Goal: Check status: Check status

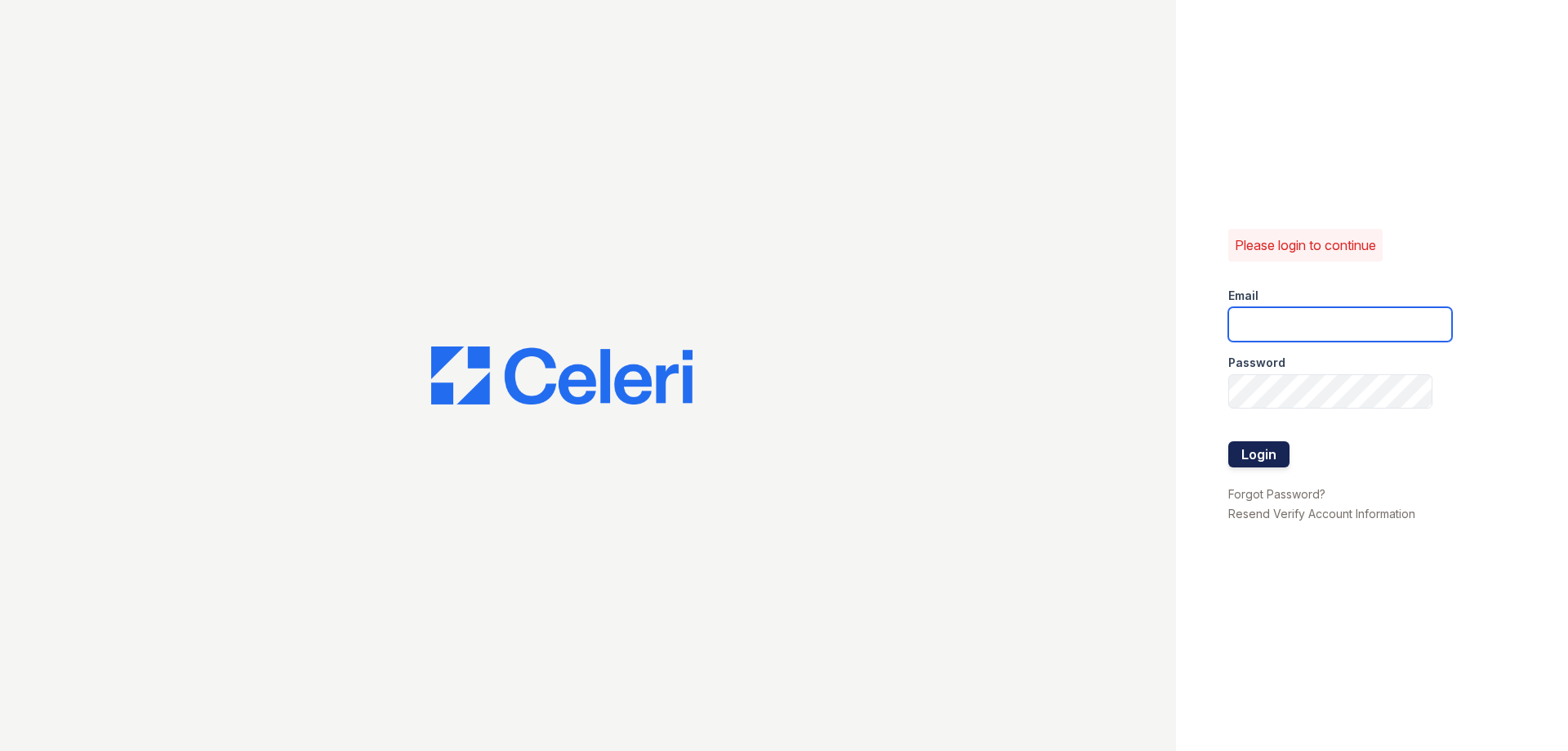
type input "[PERSON_NAME][EMAIL_ADDRESS][DOMAIN_NAME]"
click at [1253, 452] on button "Login" at bounding box center [1259, 454] width 61 height 26
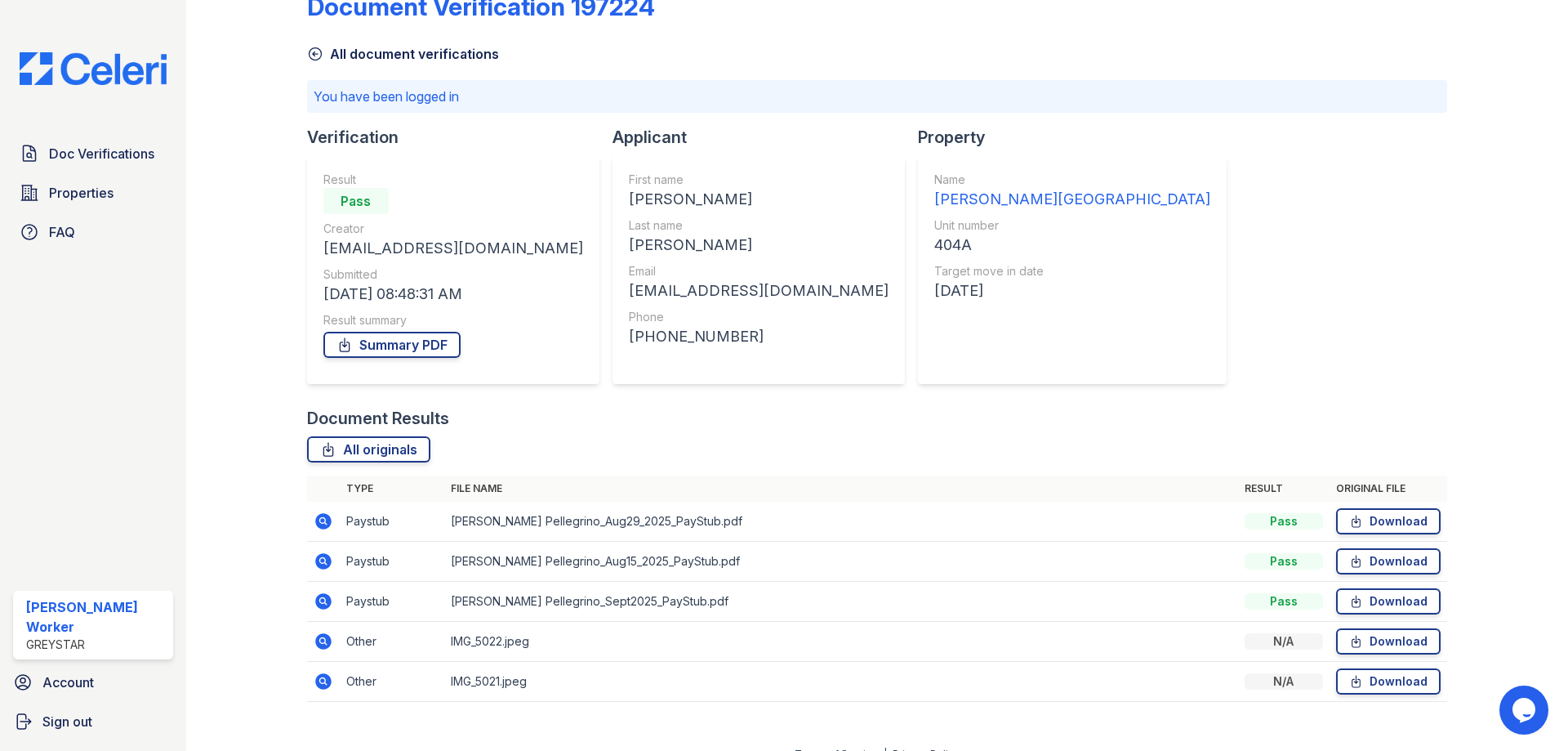
scroll to position [63, 0]
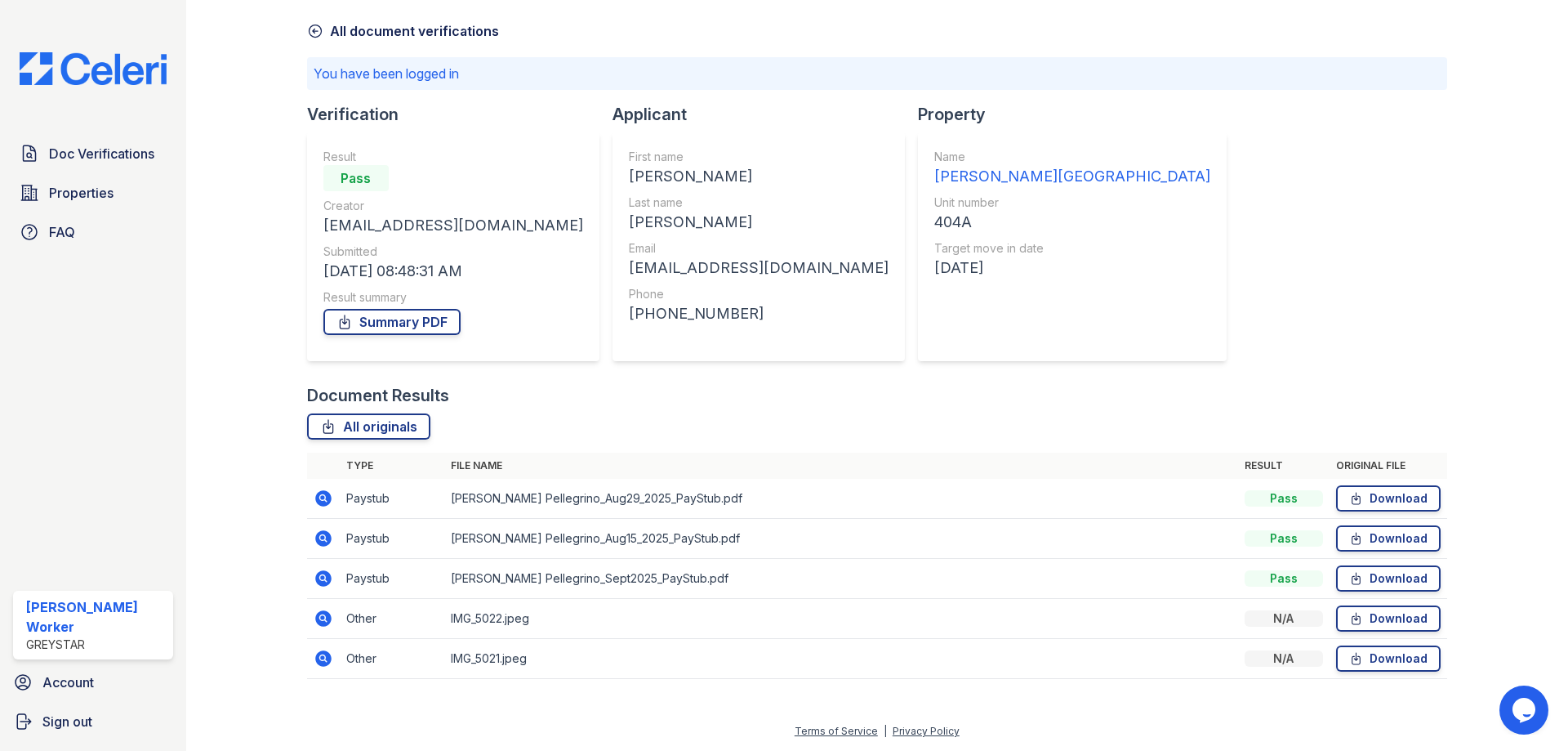
click at [328, 620] on icon at bounding box center [323, 618] width 16 height 16
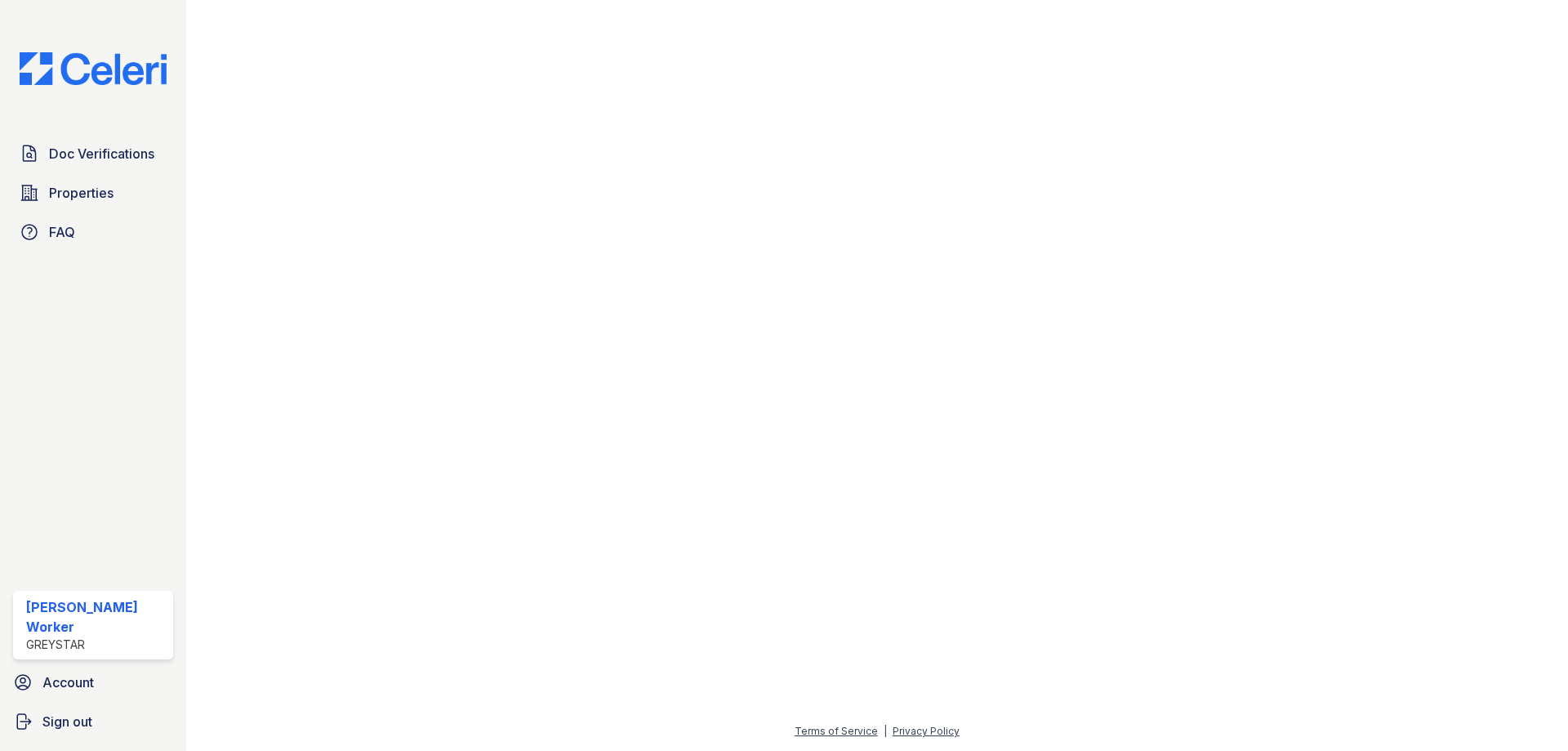
scroll to position [1062, 0]
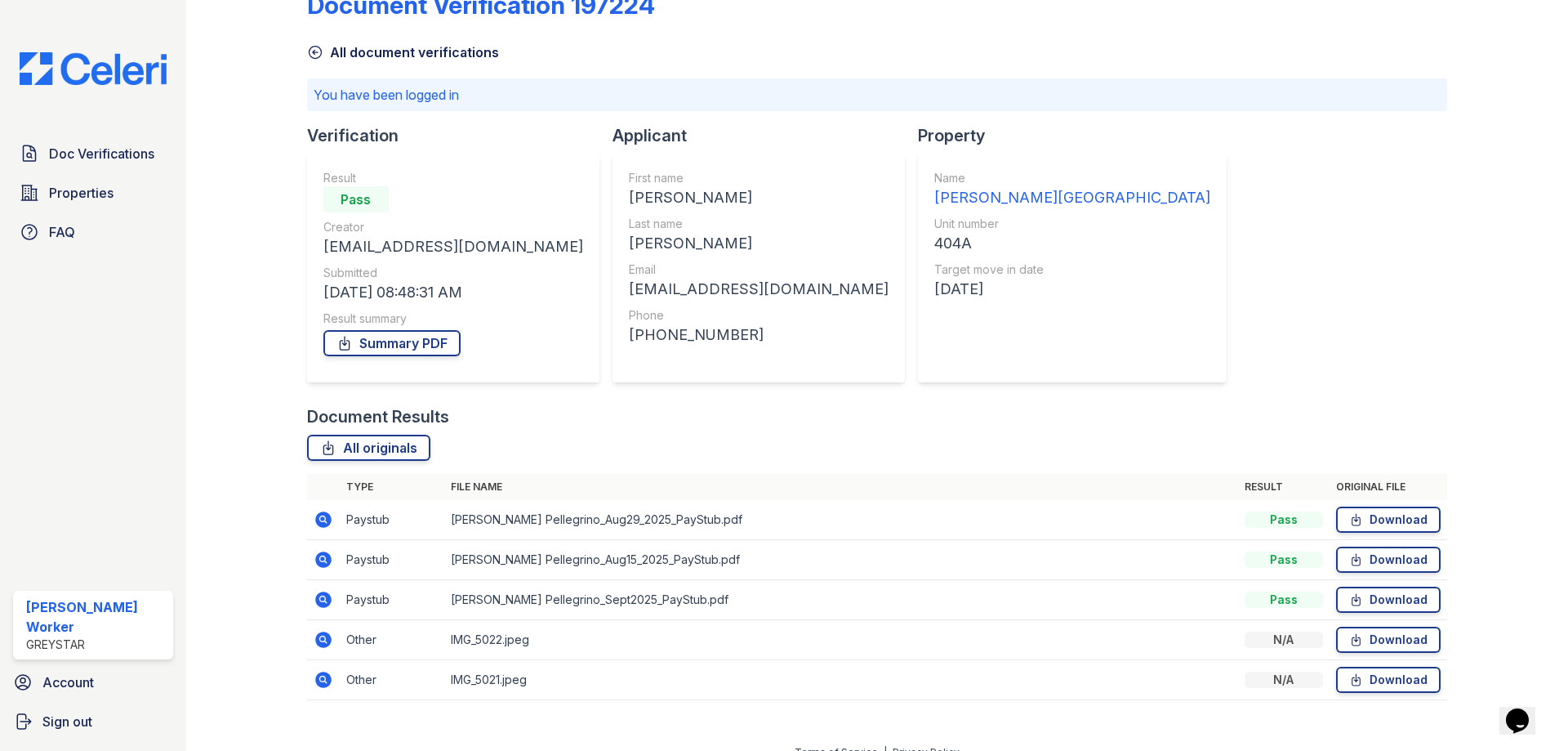
scroll to position [63, 0]
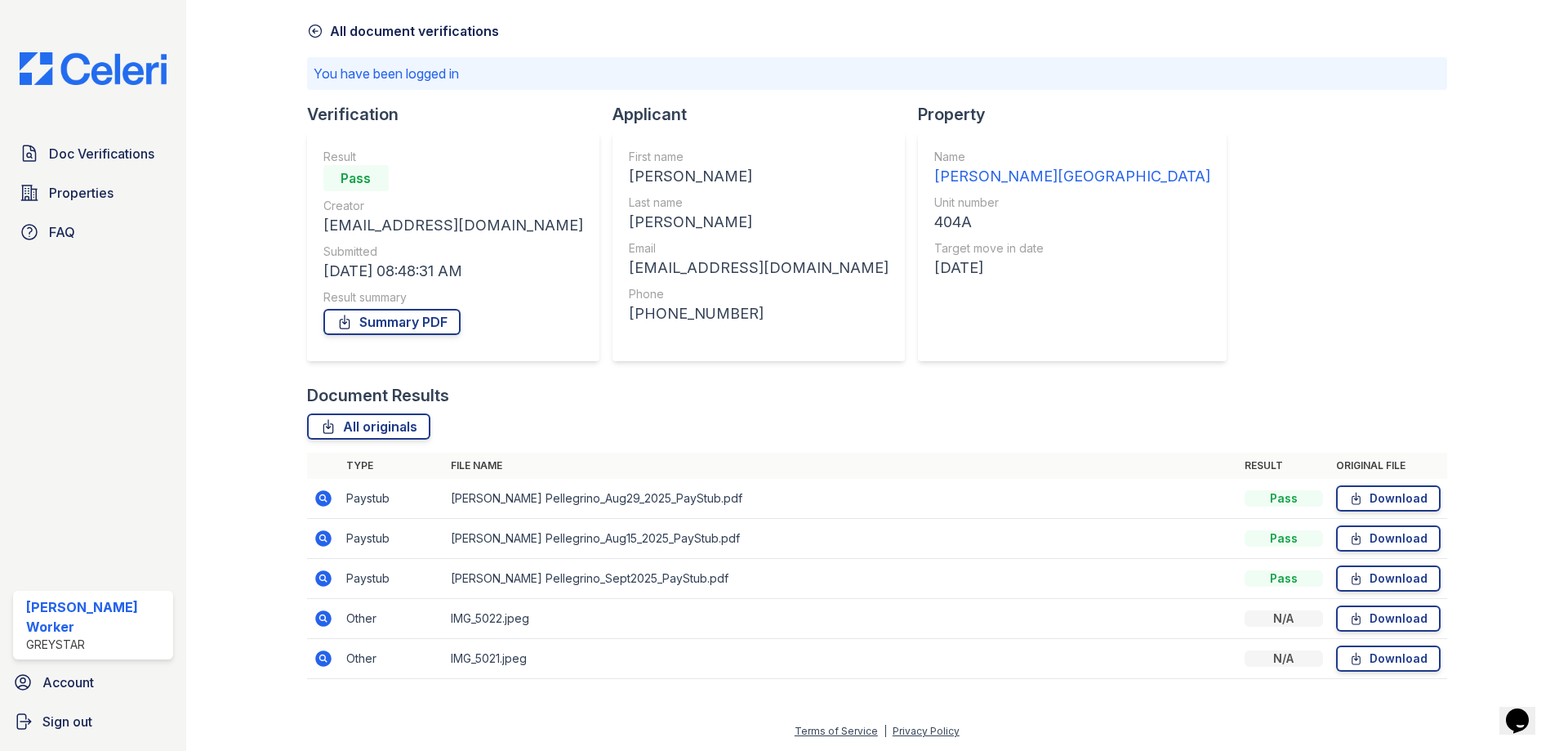
click at [324, 658] on icon at bounding box center [323, 658] width 19 height 19
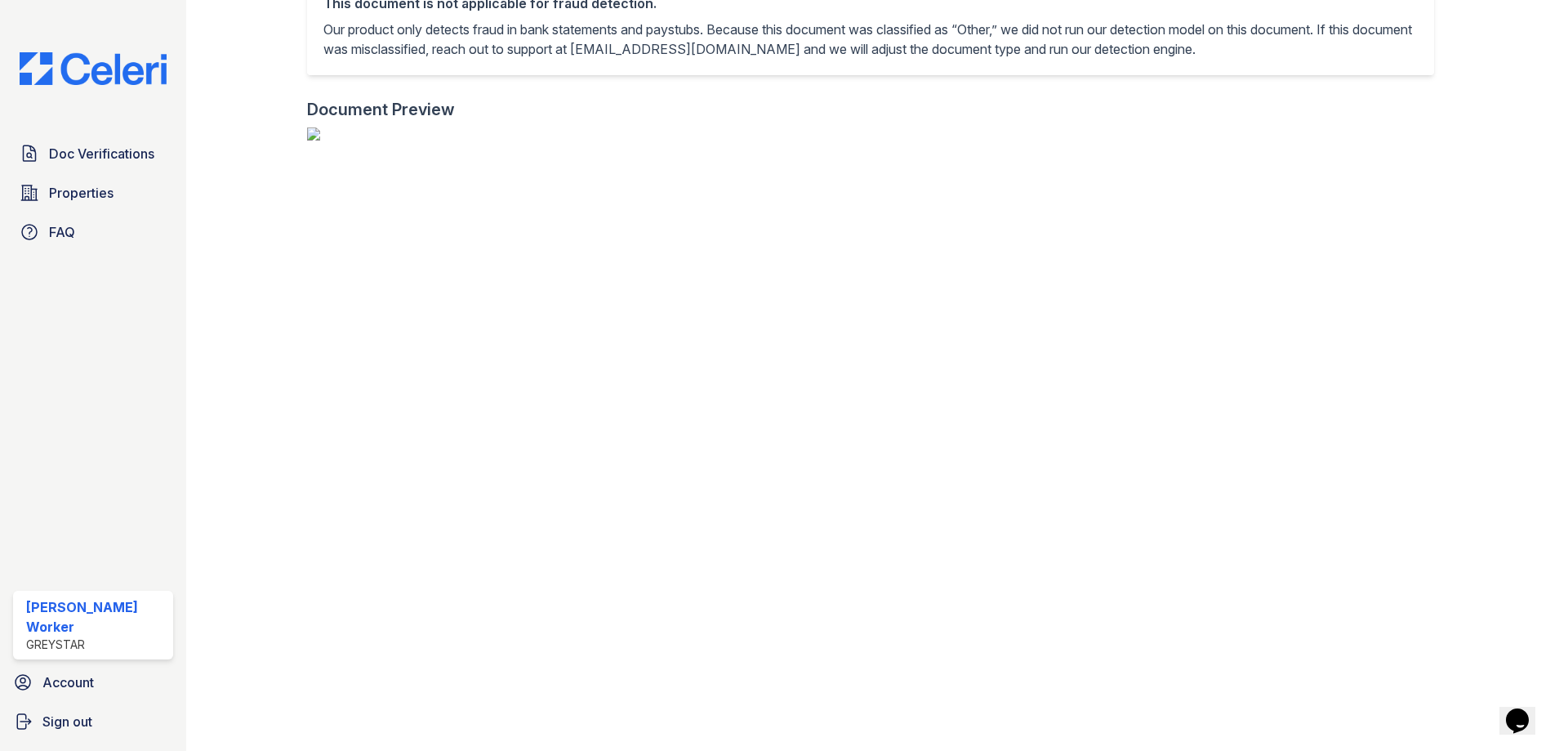
scroll to position [1634, 0]
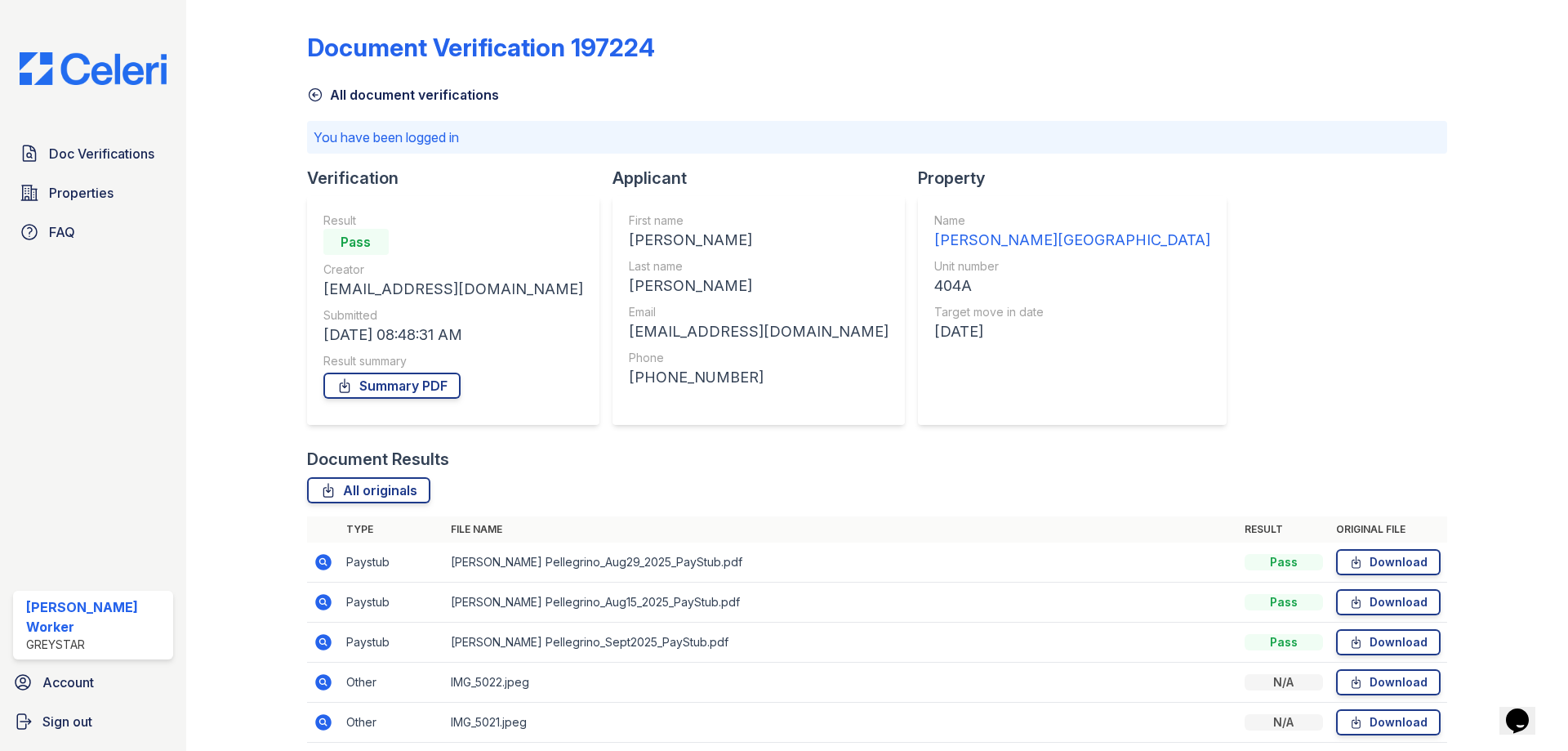
click at [328, 565] on icon at bounding box center [323, 562] width 16 height 16
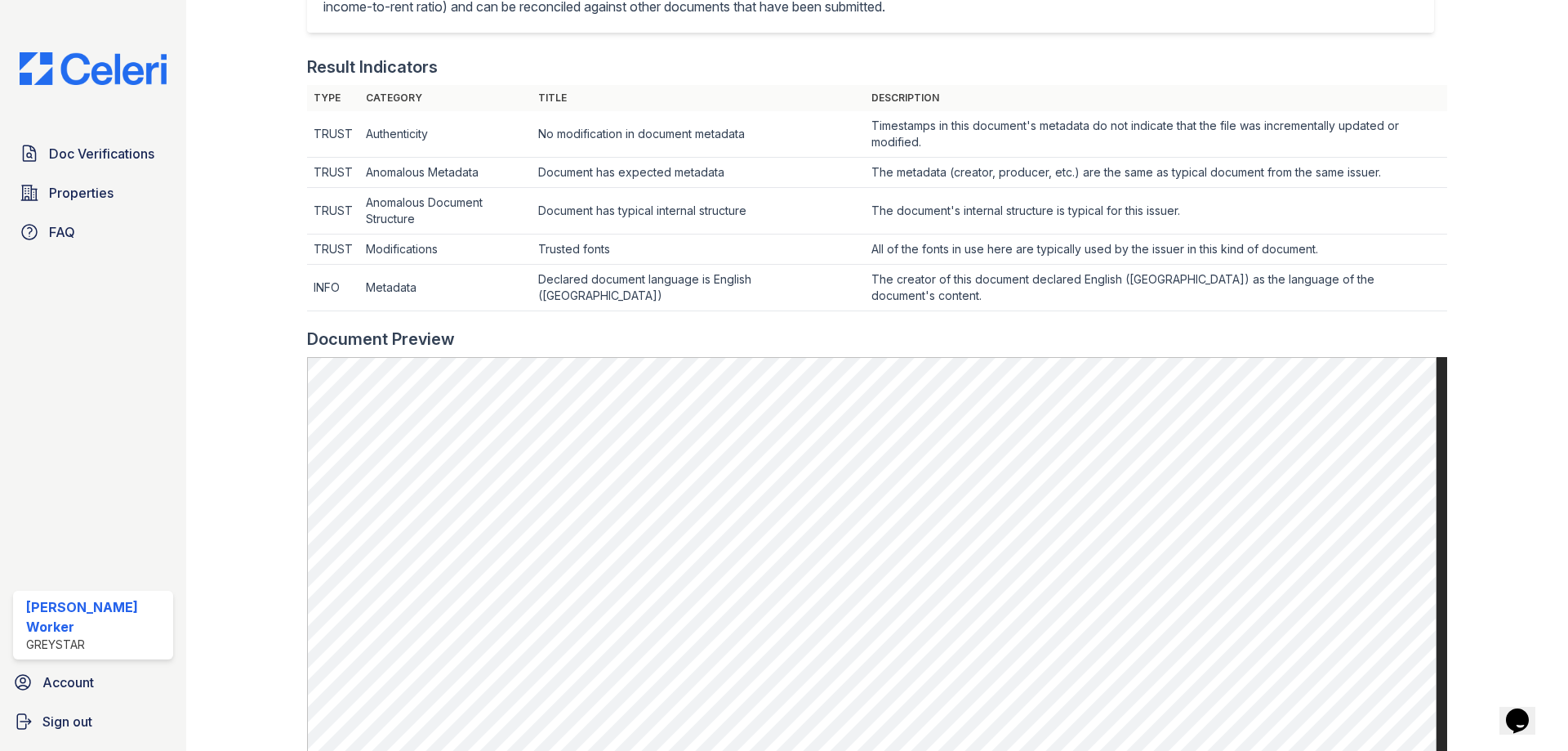
scroll to position [572, 0]
